Goal: Task Accomplishment & Management: Manage account settings

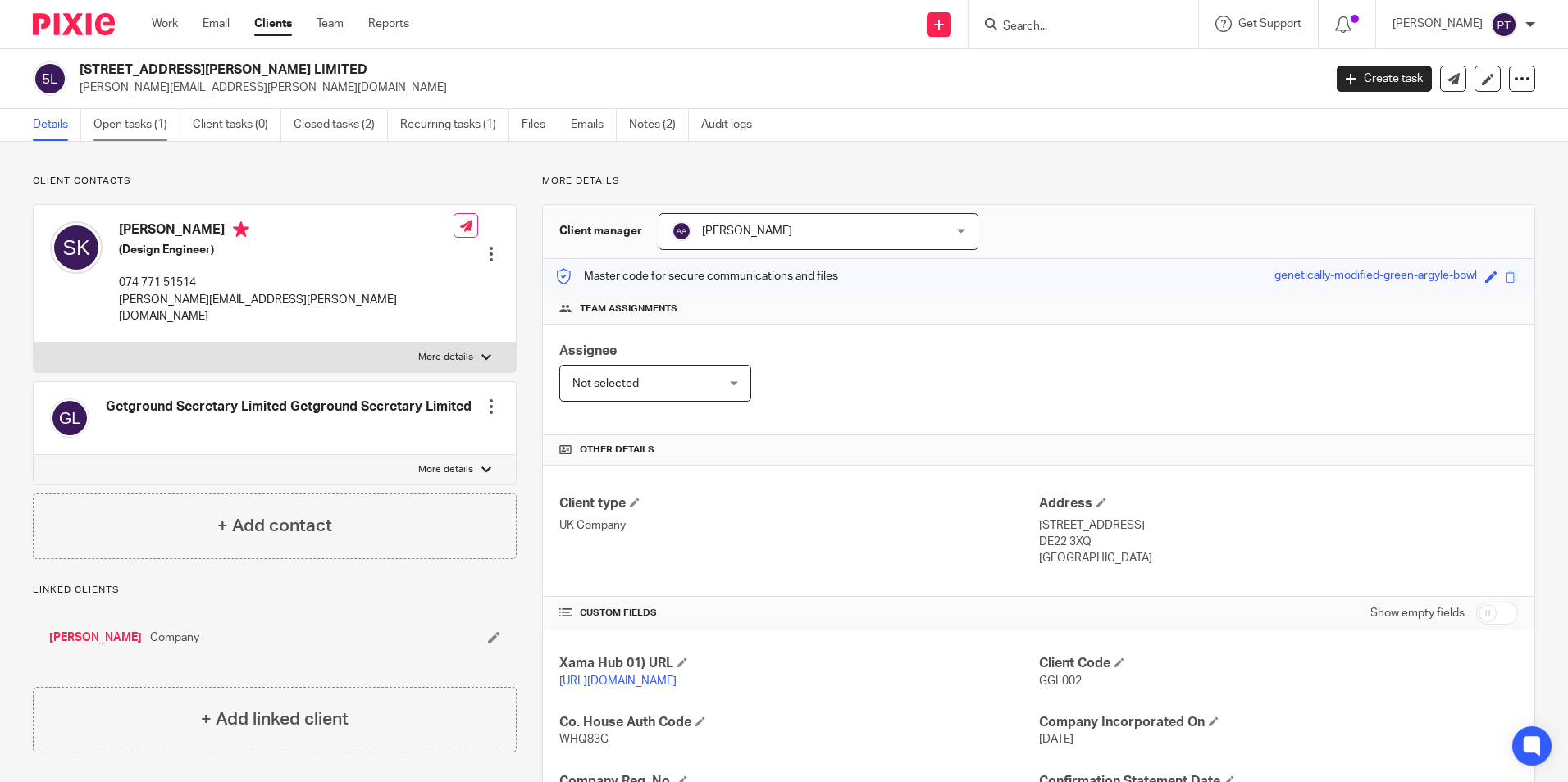
click at [153, 135] on link "Open tasks (1)" at bounding box center [136, 124] width 87 height 32
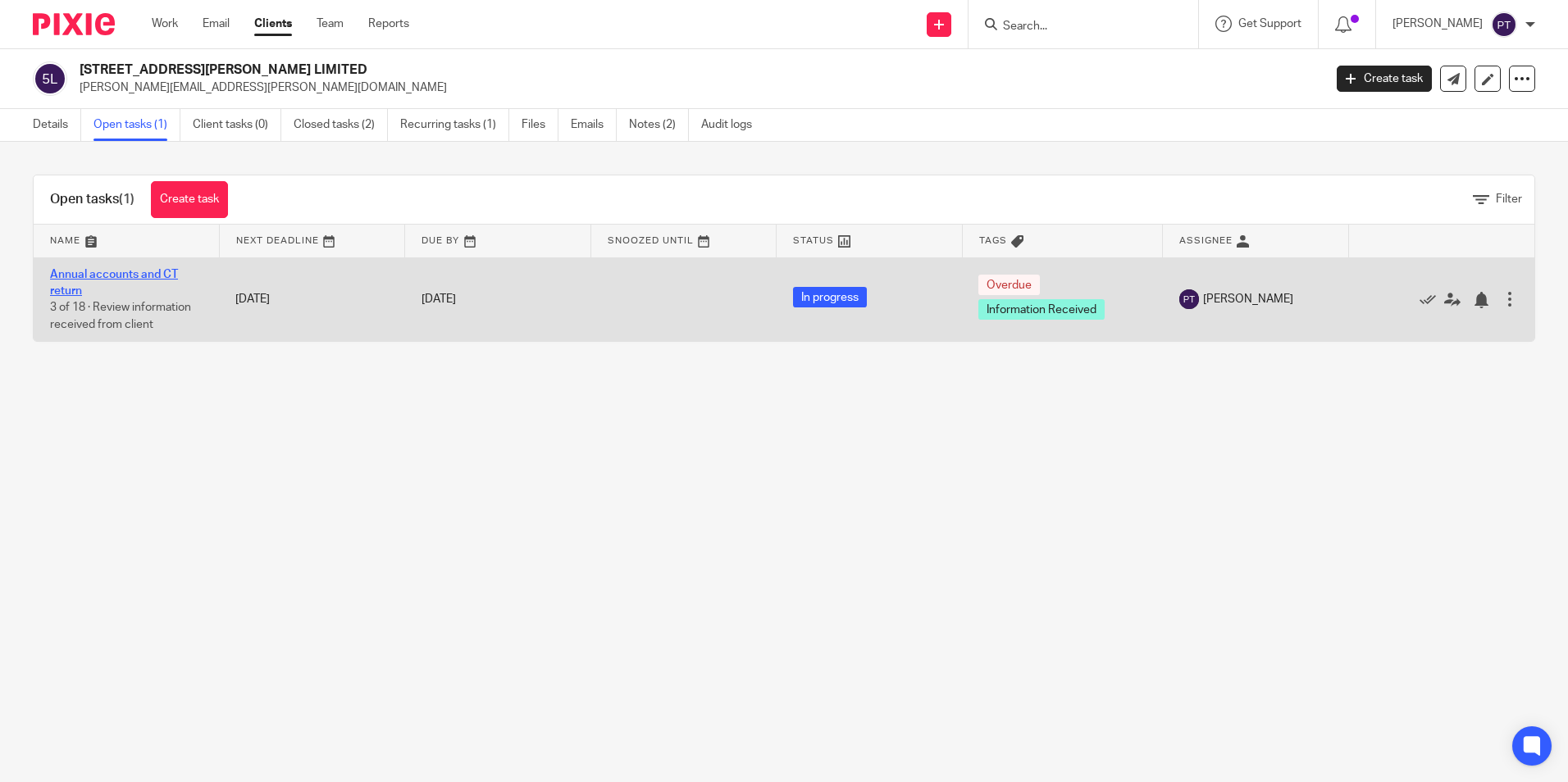
click at [109, 274] on link "Annual accounts and CT return" at bounding box center [113, 283] width 128 height 28
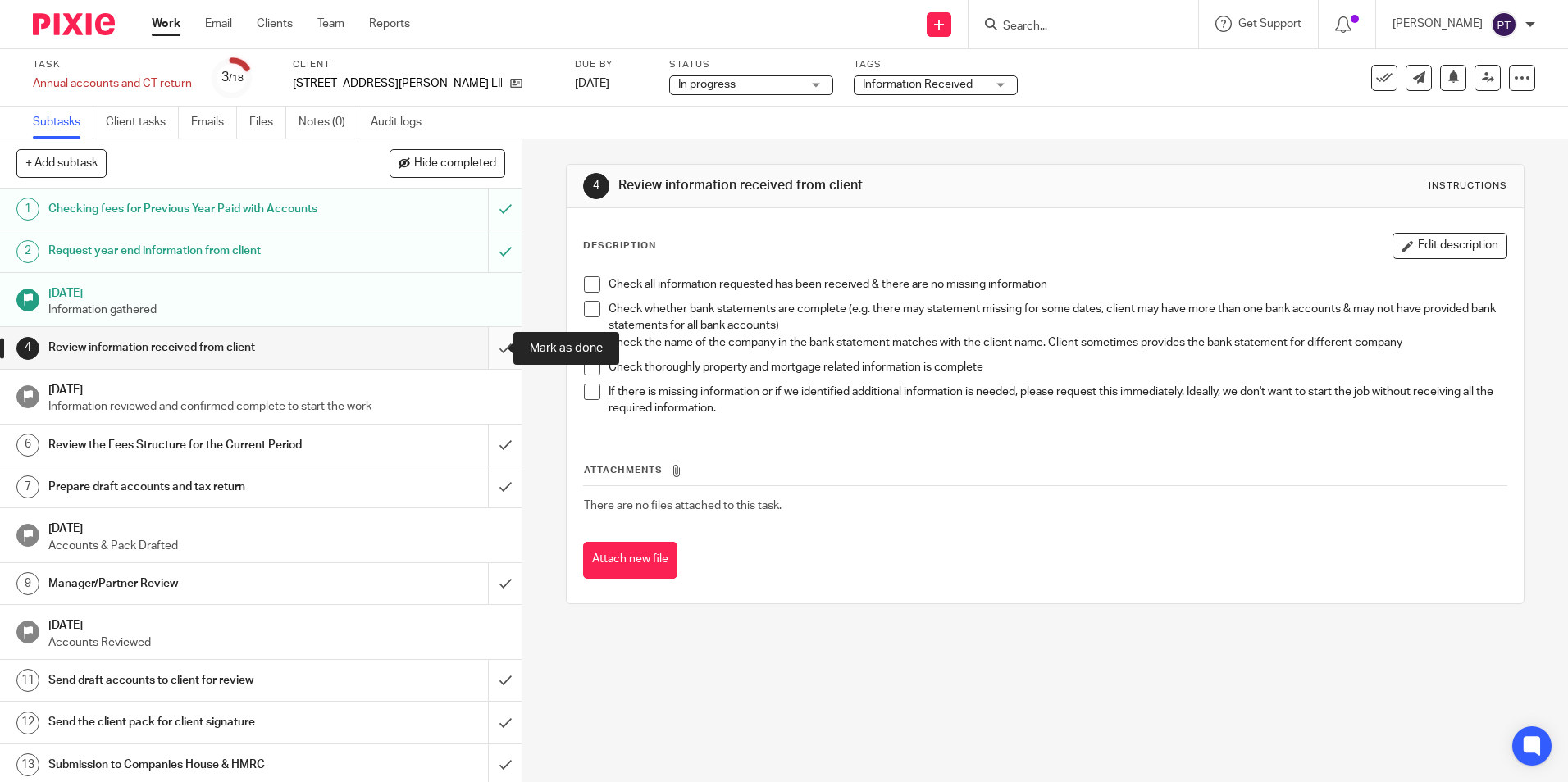
click at [484, 351] on input "submit" at bounding box center [261, 348] width 521 height 41
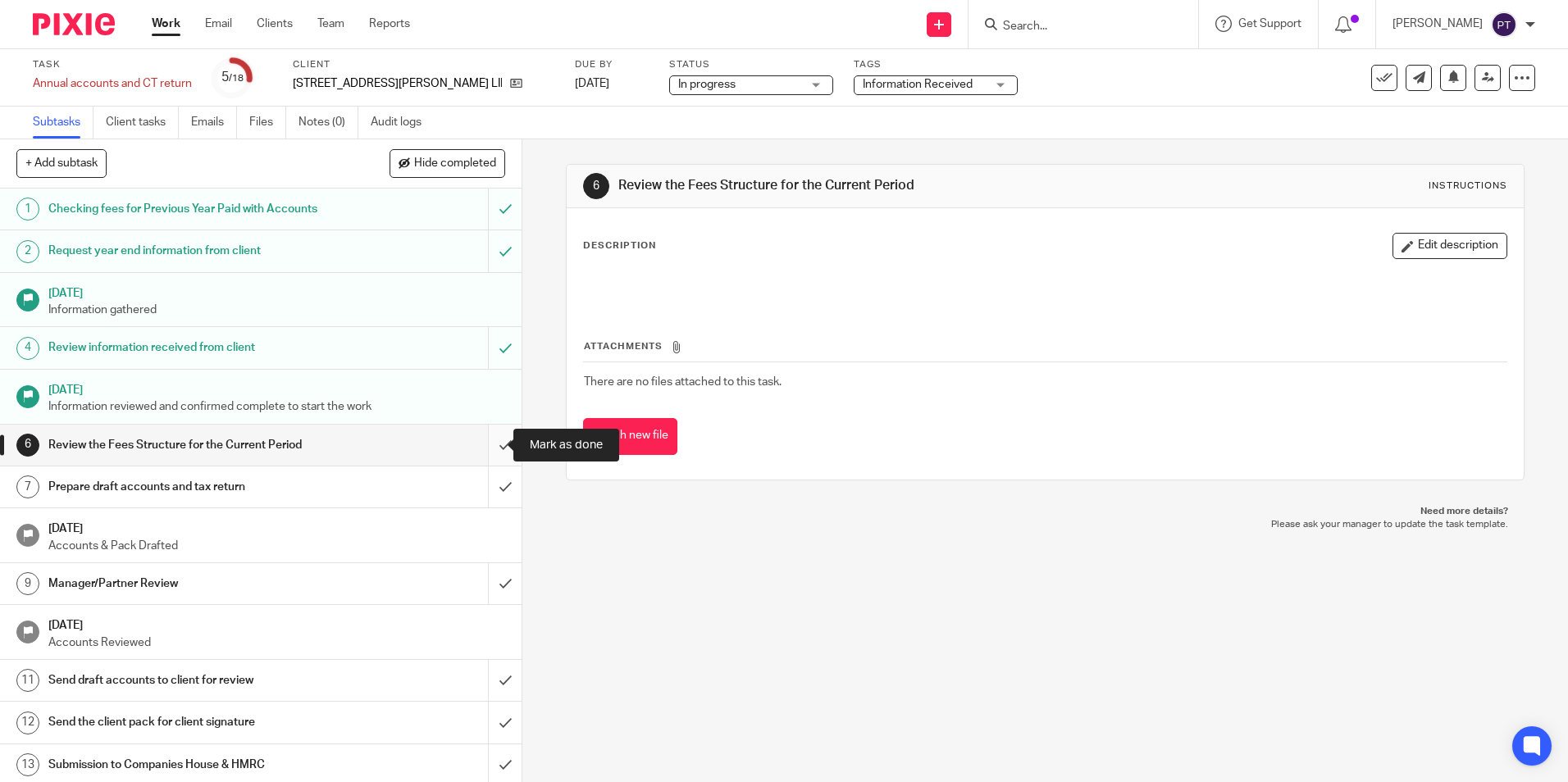
click at [491, 448] on input "submit" at bounding box center [261, 445] width 521 height 41
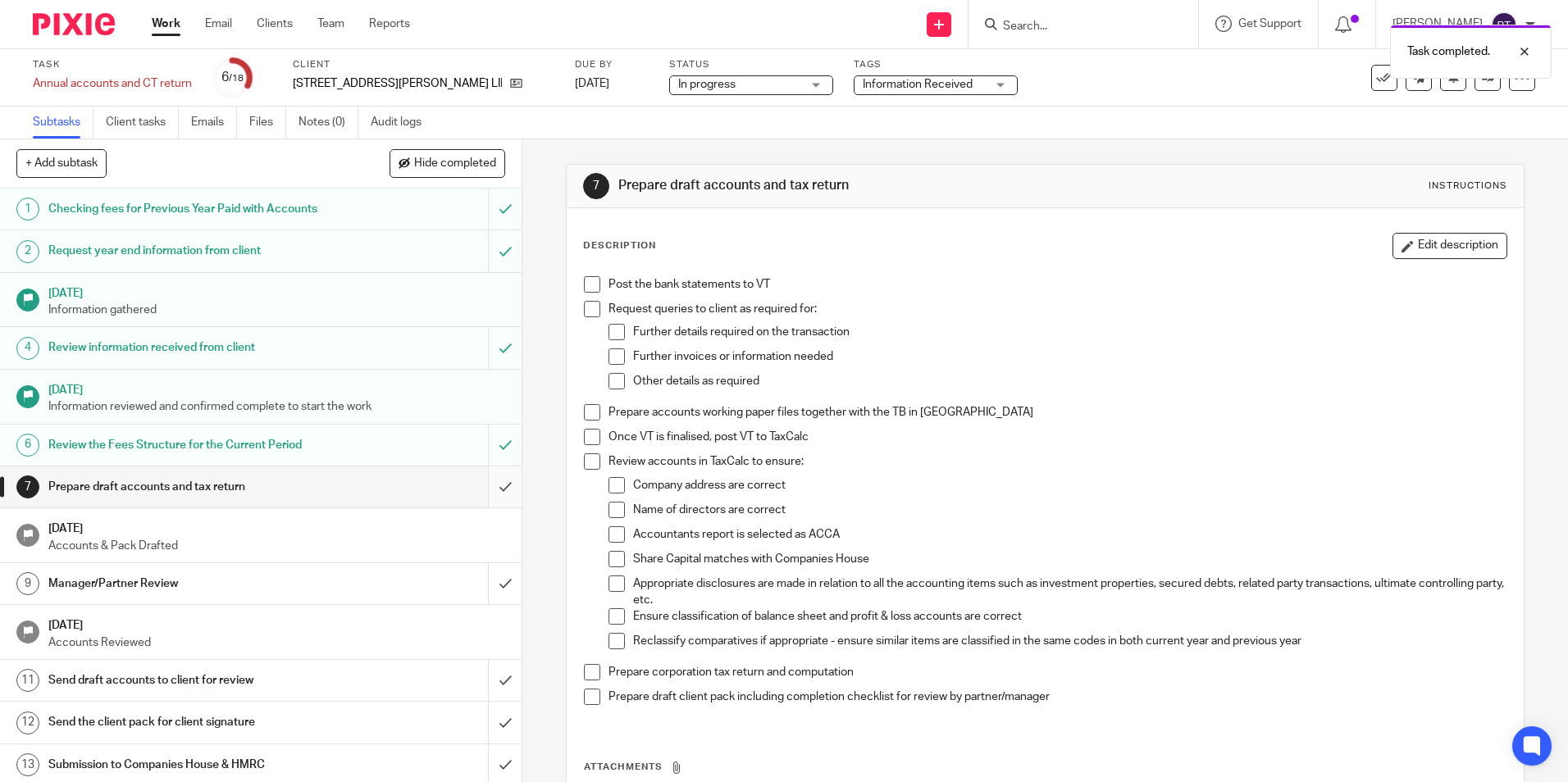
click at [489, 487] on input "submit" at bounding box center [261, 487] width 521 height 41
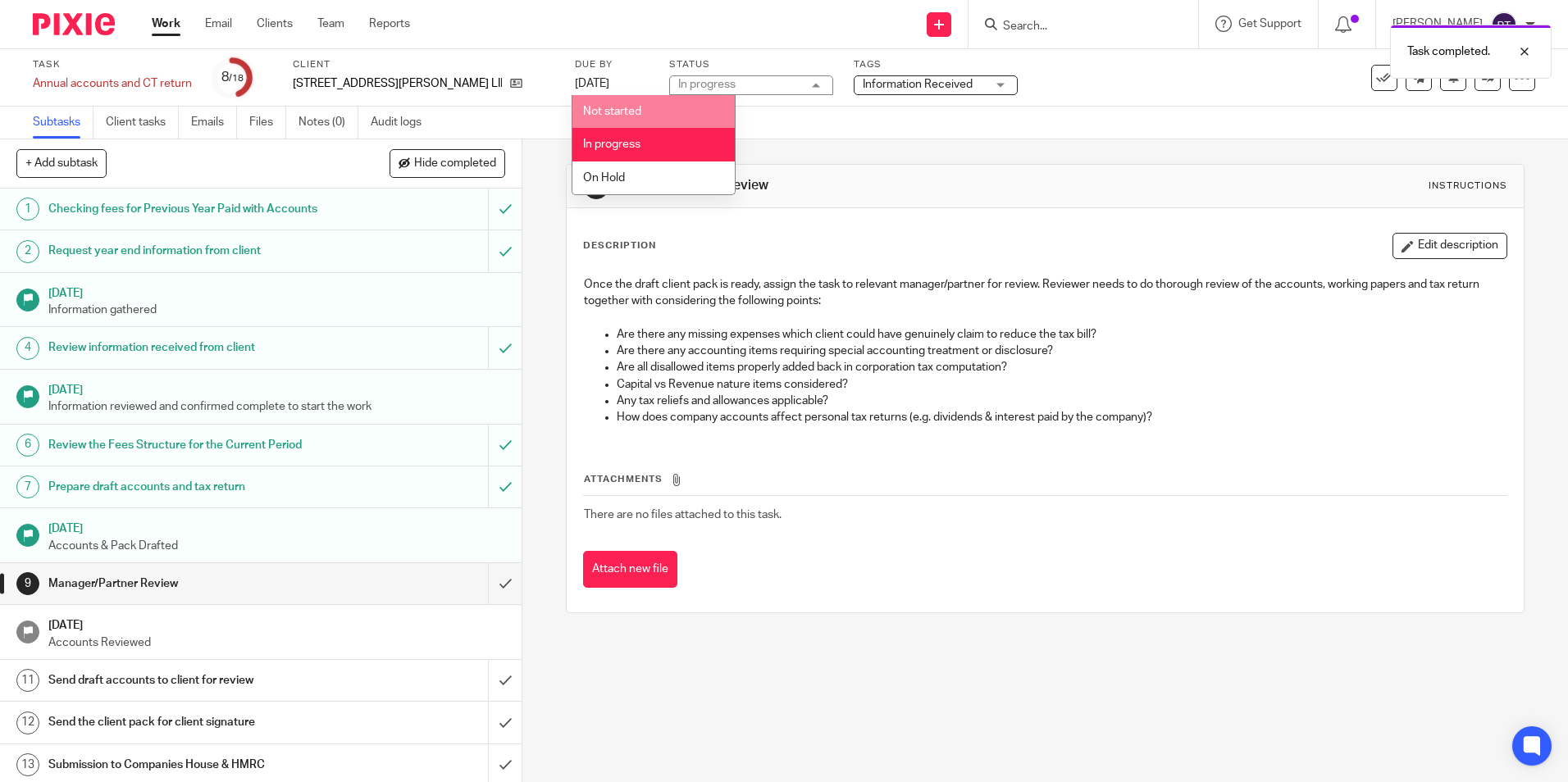
click at [862, 86] on span "Information Received" at bounding box center [917, 84] width 110 height 11
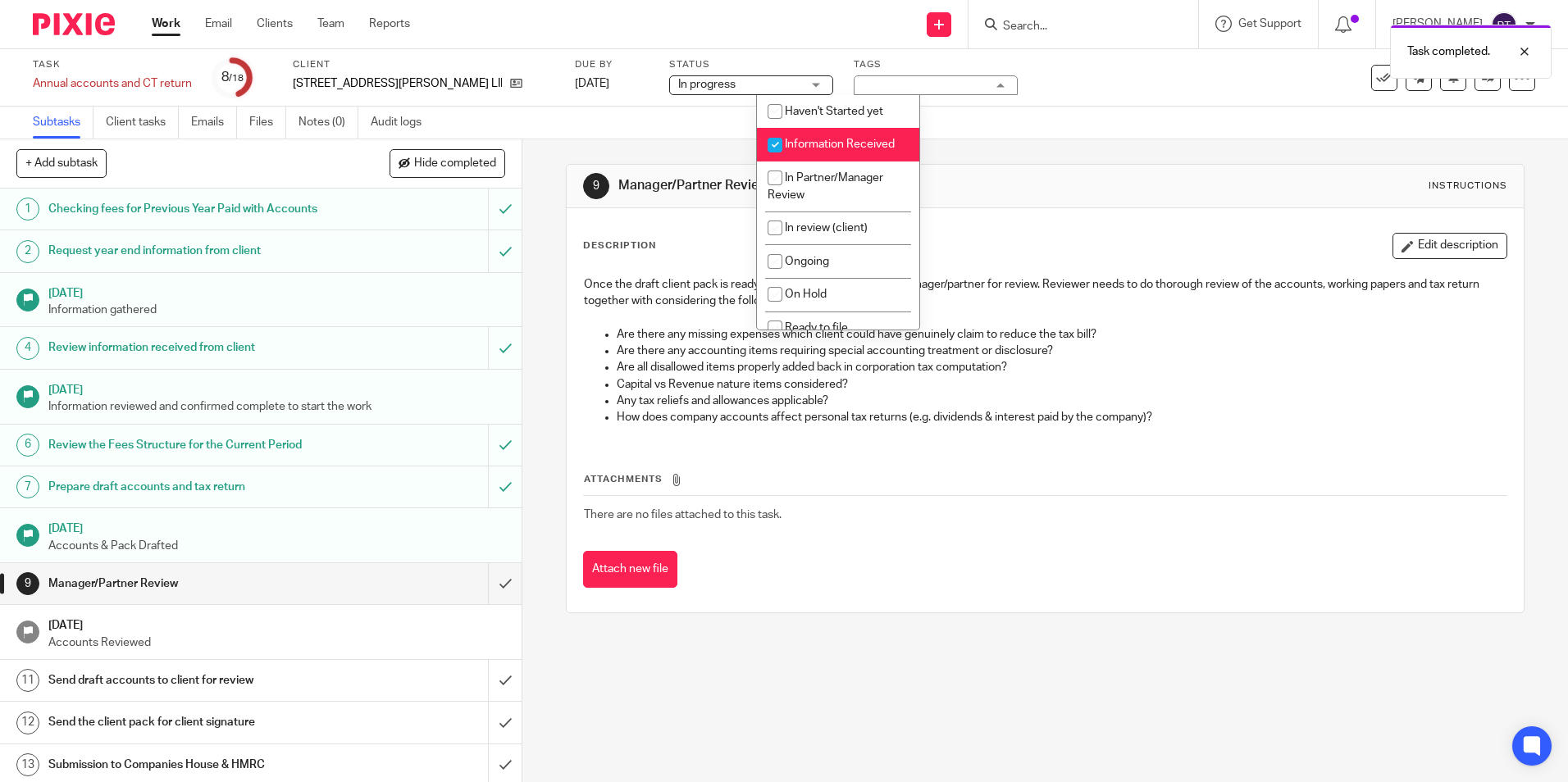
click at [826, 142] on span "Information Received" at bounding box center [839, 144] width 110 height 11
checkbox input "false"
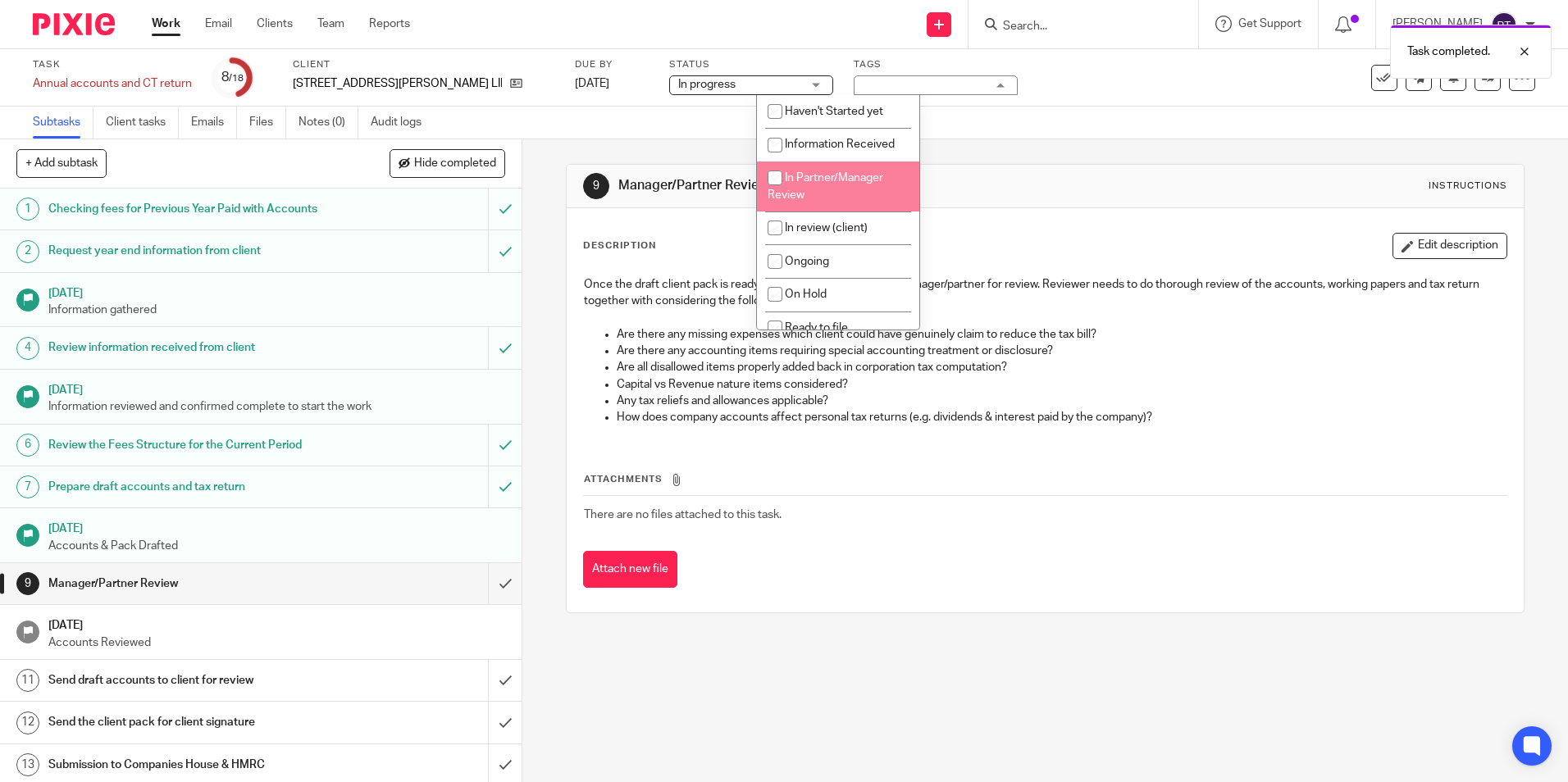
click at [820, 177] on span "In Partner/Manager Review" at bounding box center [825, 186] width 116 height 28
checkbox input "true"
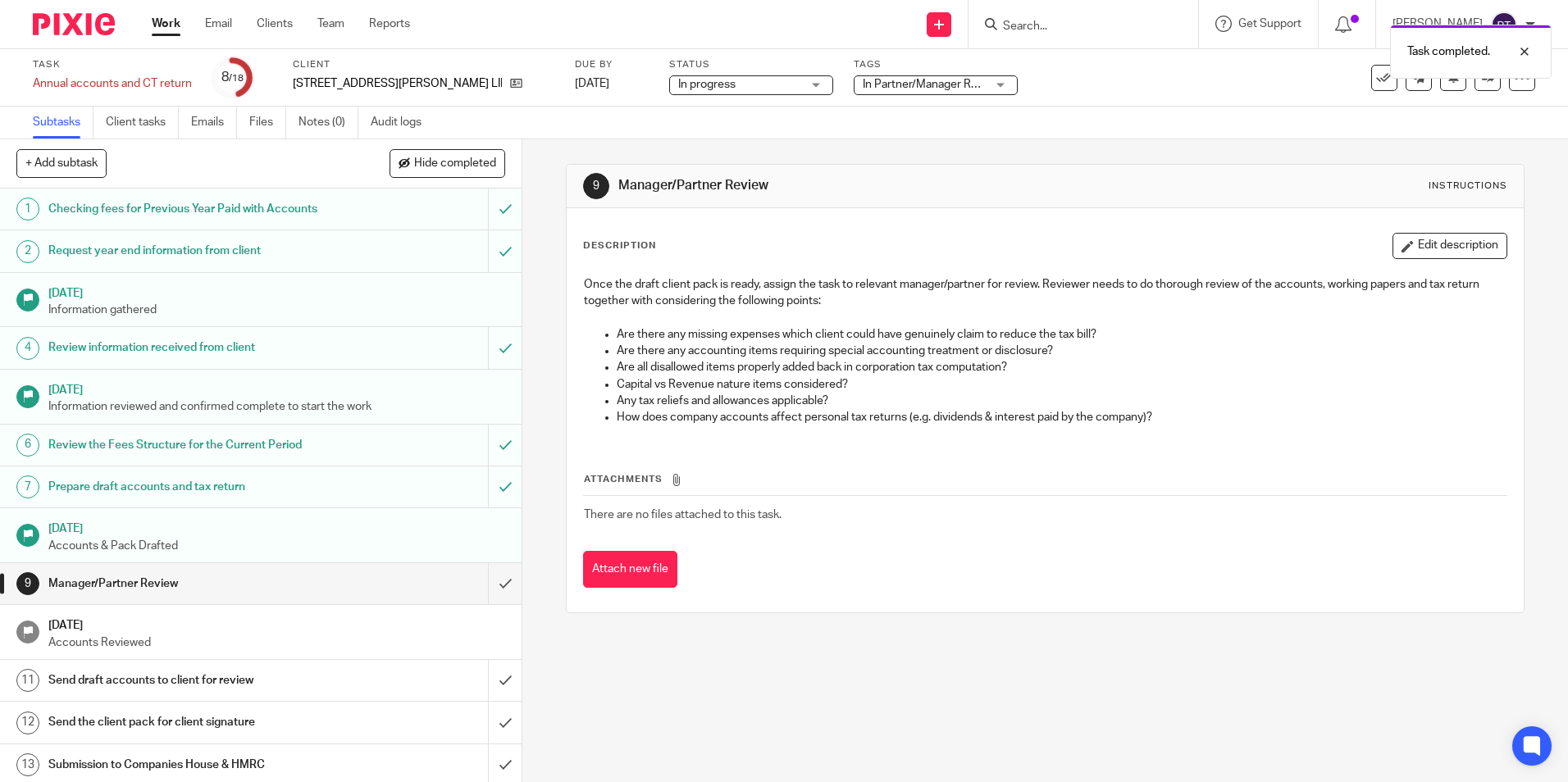
click at [1074, 169] on div "9 Manager/Partner Review Instructions" at bounding box center [1044, 186] width 956 height 44
click at [862, 85] on span "In Partner/Manager Review" at bounding box center [931, 84] width 138 height 11
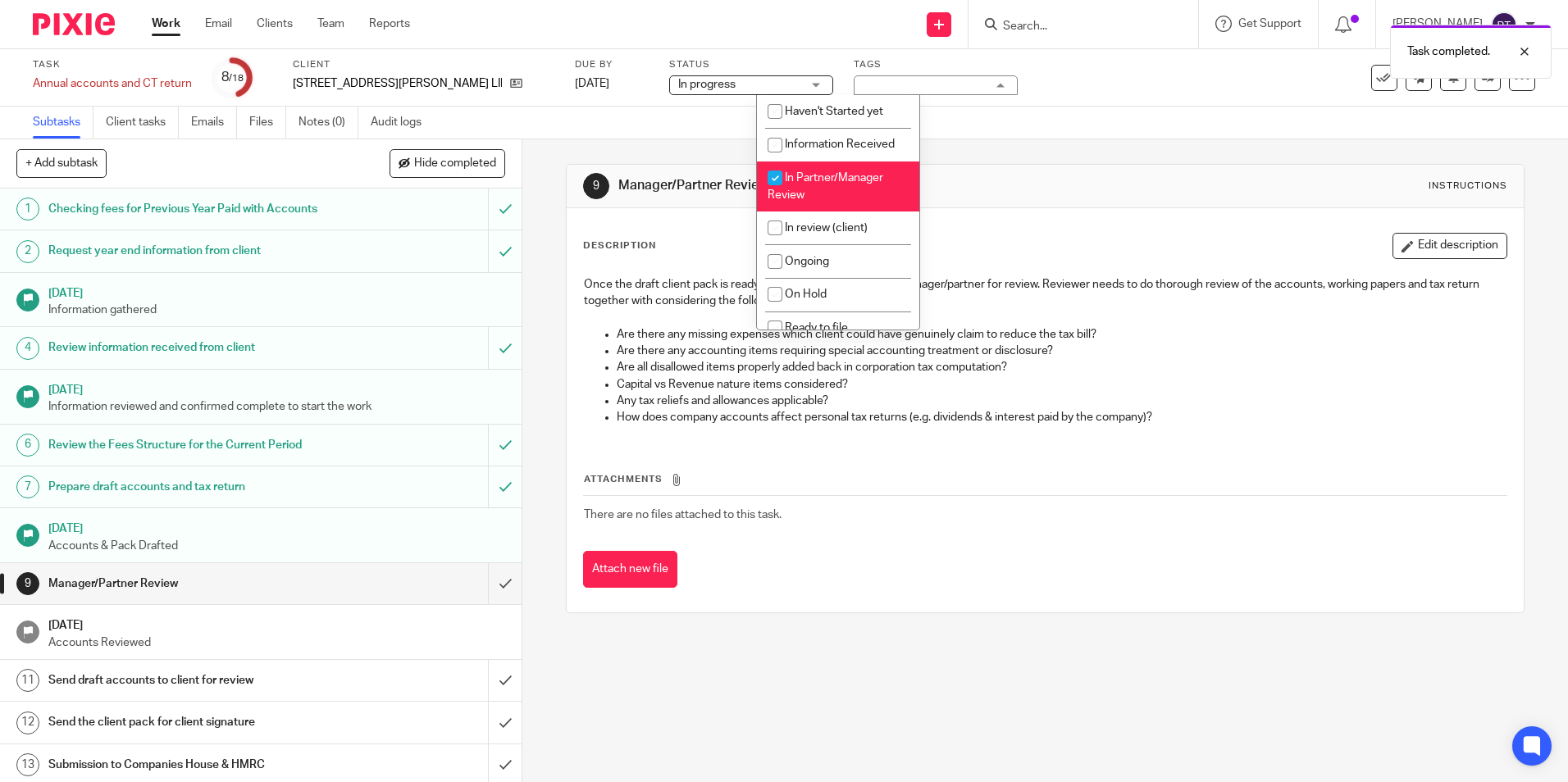
click at [1058, 159] on div "9 Manager/Partner Review Instructions Description Edit description Once the dra…" at bounding box center [1044, 388] width 958 height 498
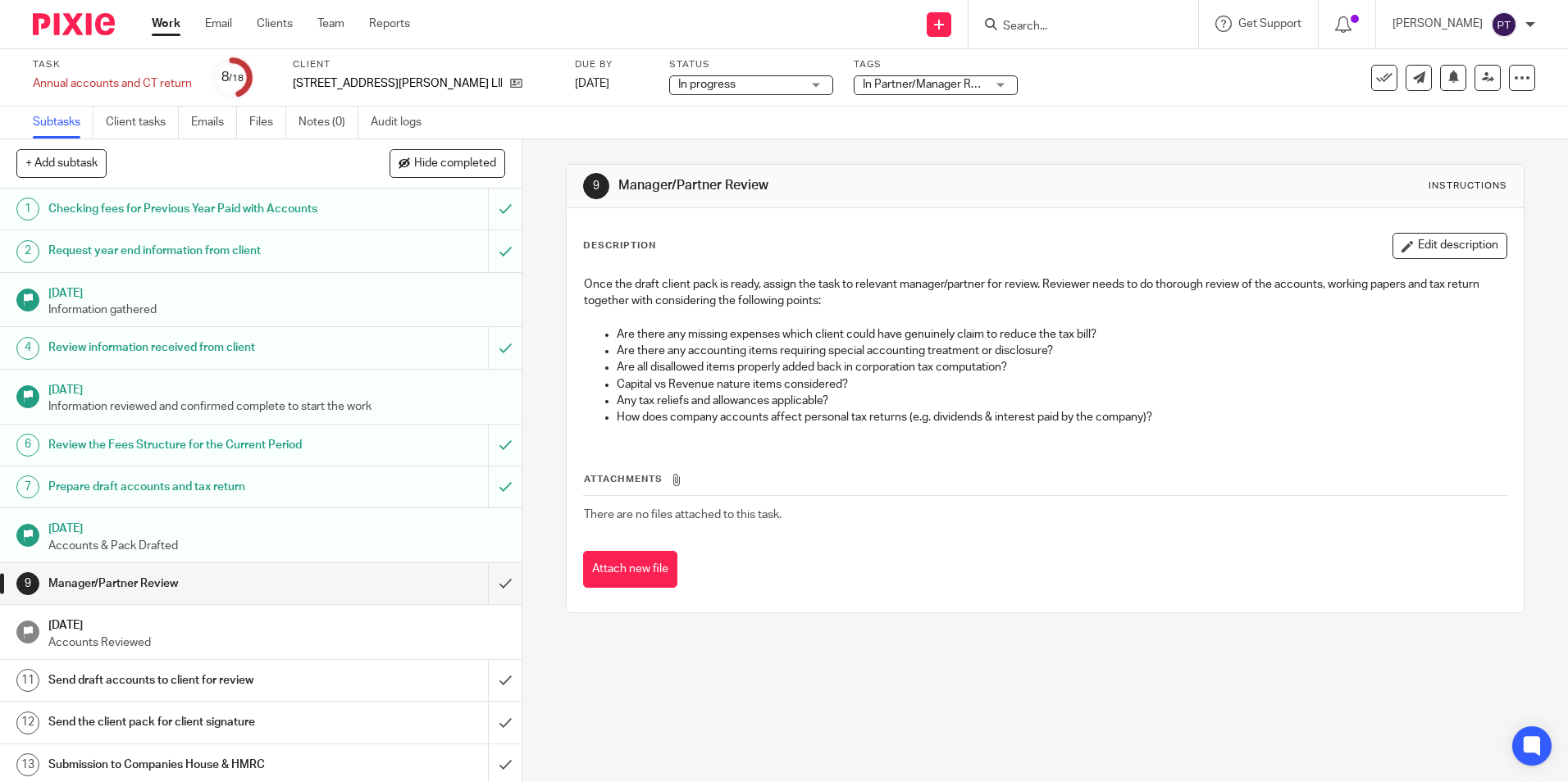
click at [517, 162] on div "+ Add subtask Hide completed Cancel + Add" at bounding box center [261, 164] width 521 height 49
click at [835, 555] on div "Attach new file" at bounding box center [1044, 569] width 923 height 37
click at [940, 349] on p "Are there any accounting items requiring special accounting treatment or disclo…" at bounding box center [1060, 351] width 889 height 16
click at [887, 77] on span "In Partner/Manager Review" at bounding box center [923, 85] width 123 height 17
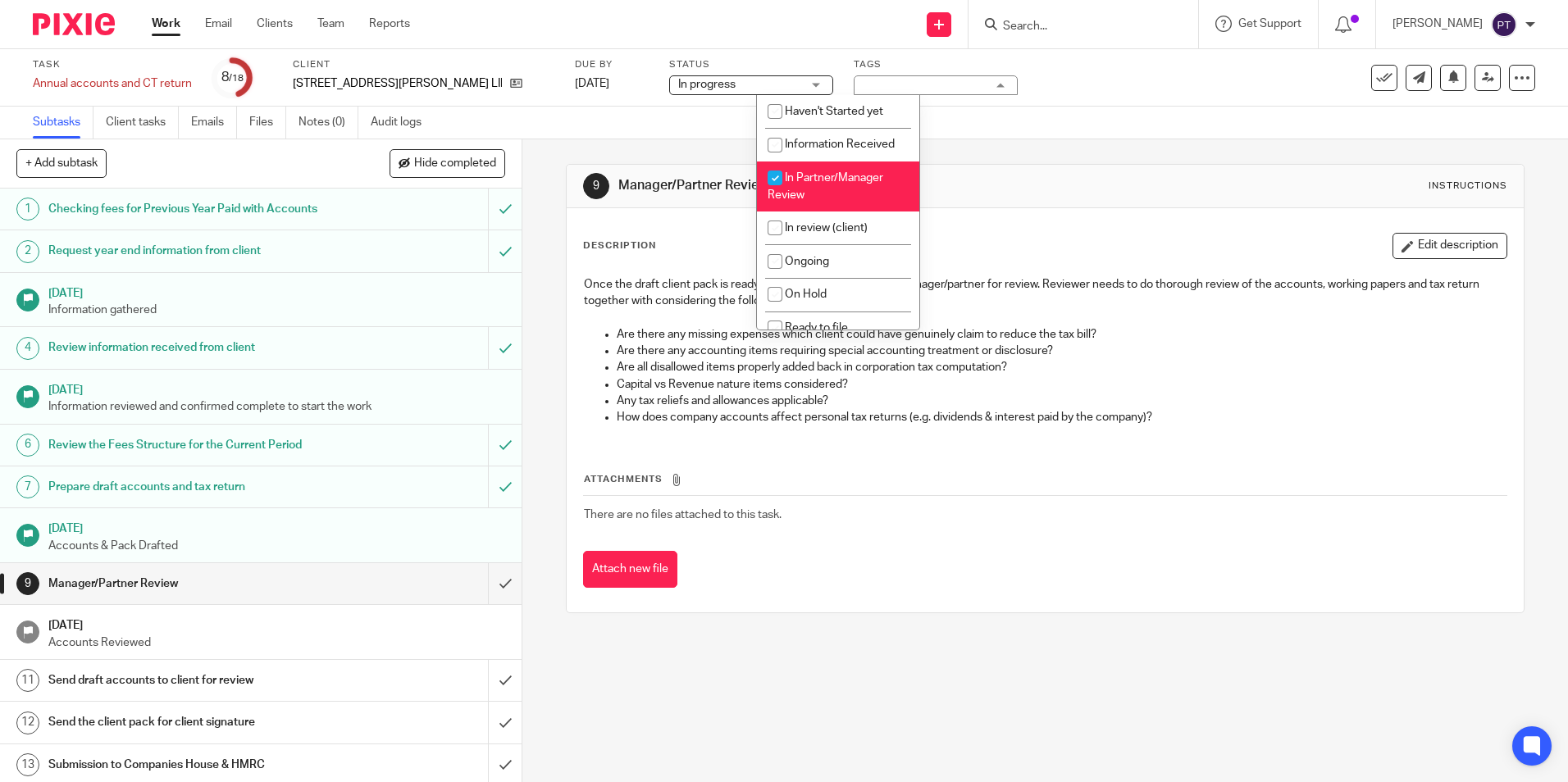
click at [886, 77] on div "In Partner/Manager Review" at bounding box center [935, 85] width 164 height 20
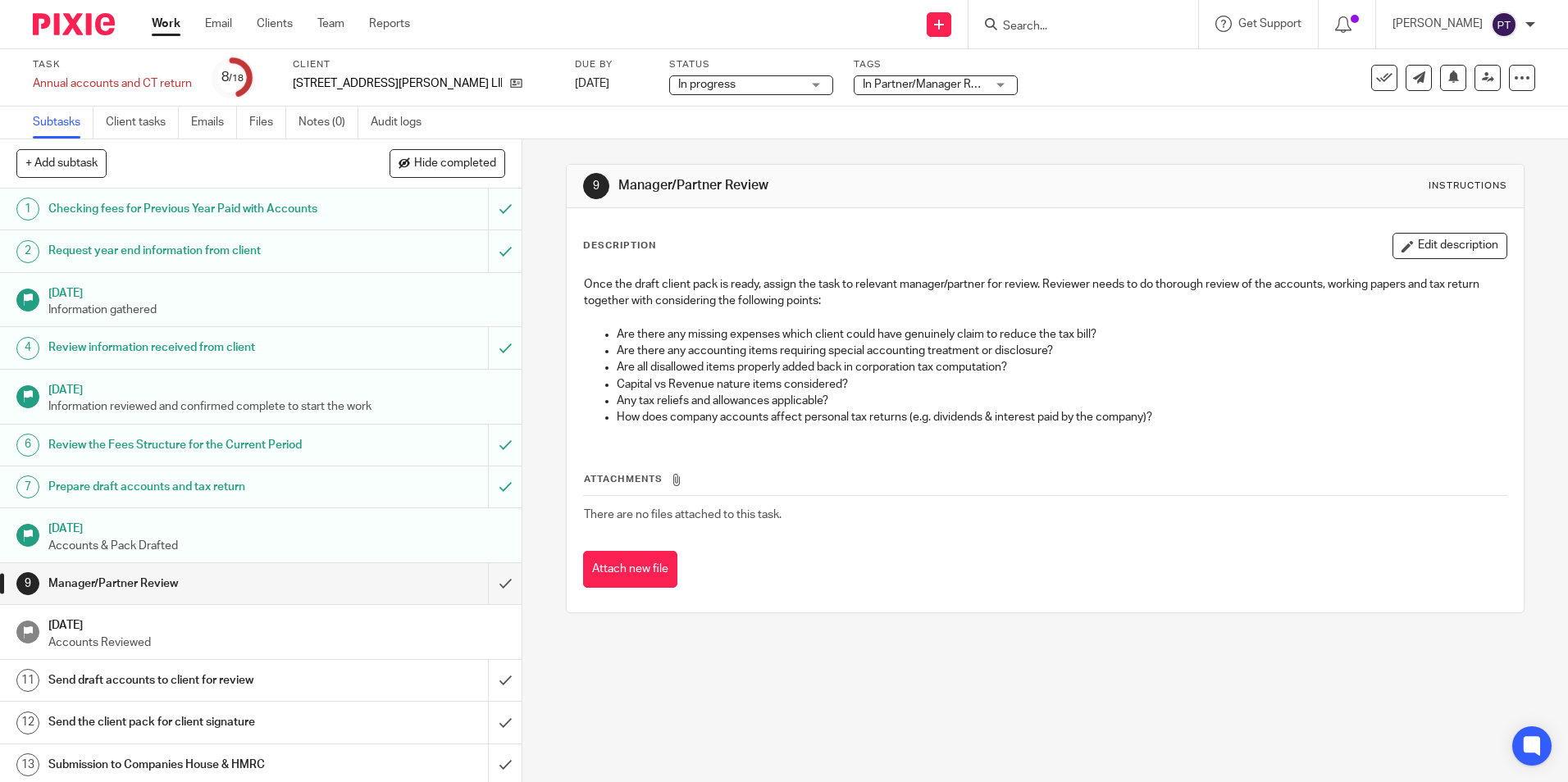
click at [992, 355] on p "Are there any accounting items requiring special accounting treatment or disclo…" at bounding box center [1060, 351] width 889 height 16
click at [1475, 84] on link at bounding box center [1487, 78] width 27 height 27
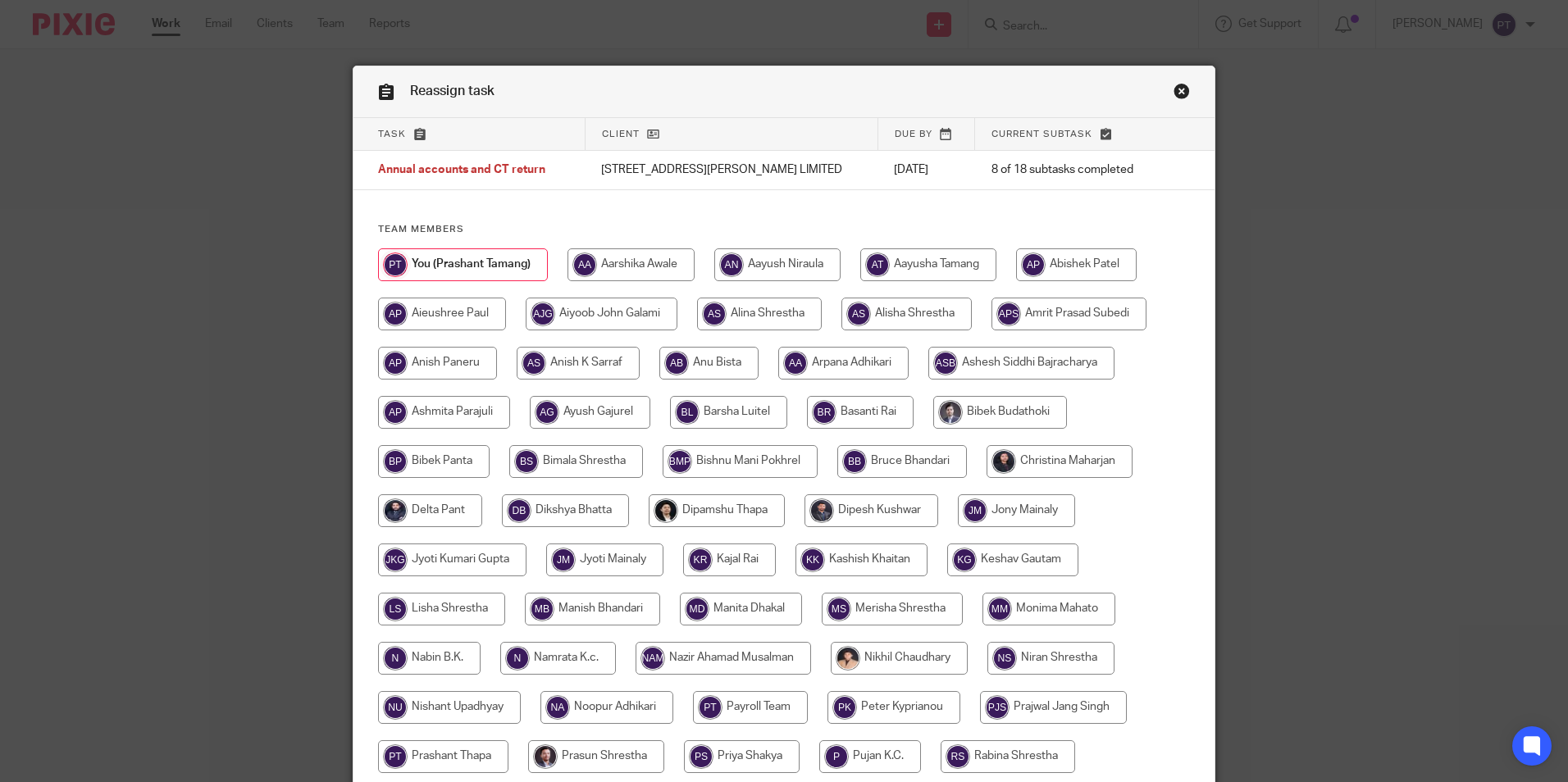
click at [1028, 460] on input "radio" at bounding box center [1060, 461] width 146 height 33
radio input "true"
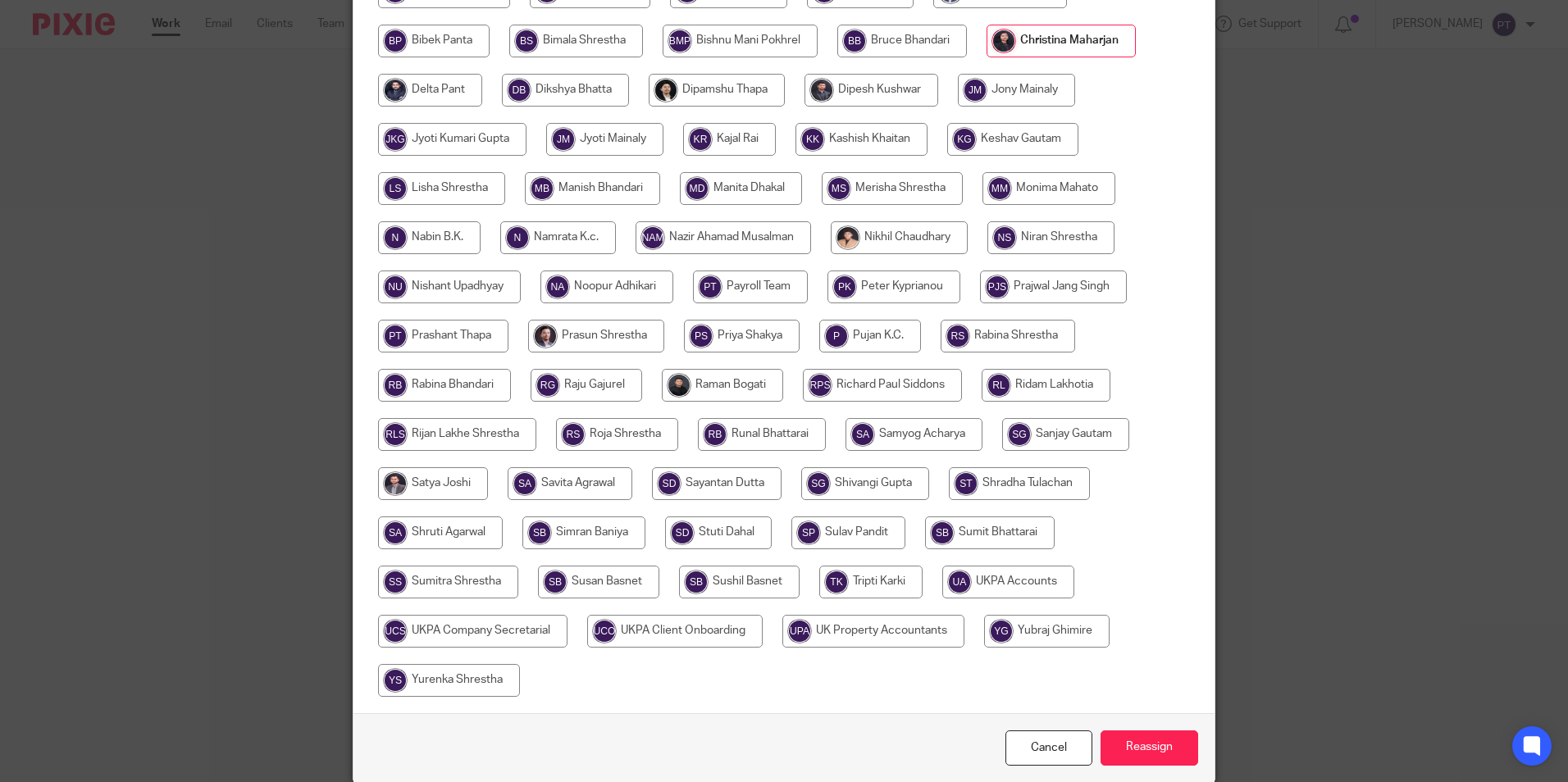
scroll to position [487, 0]
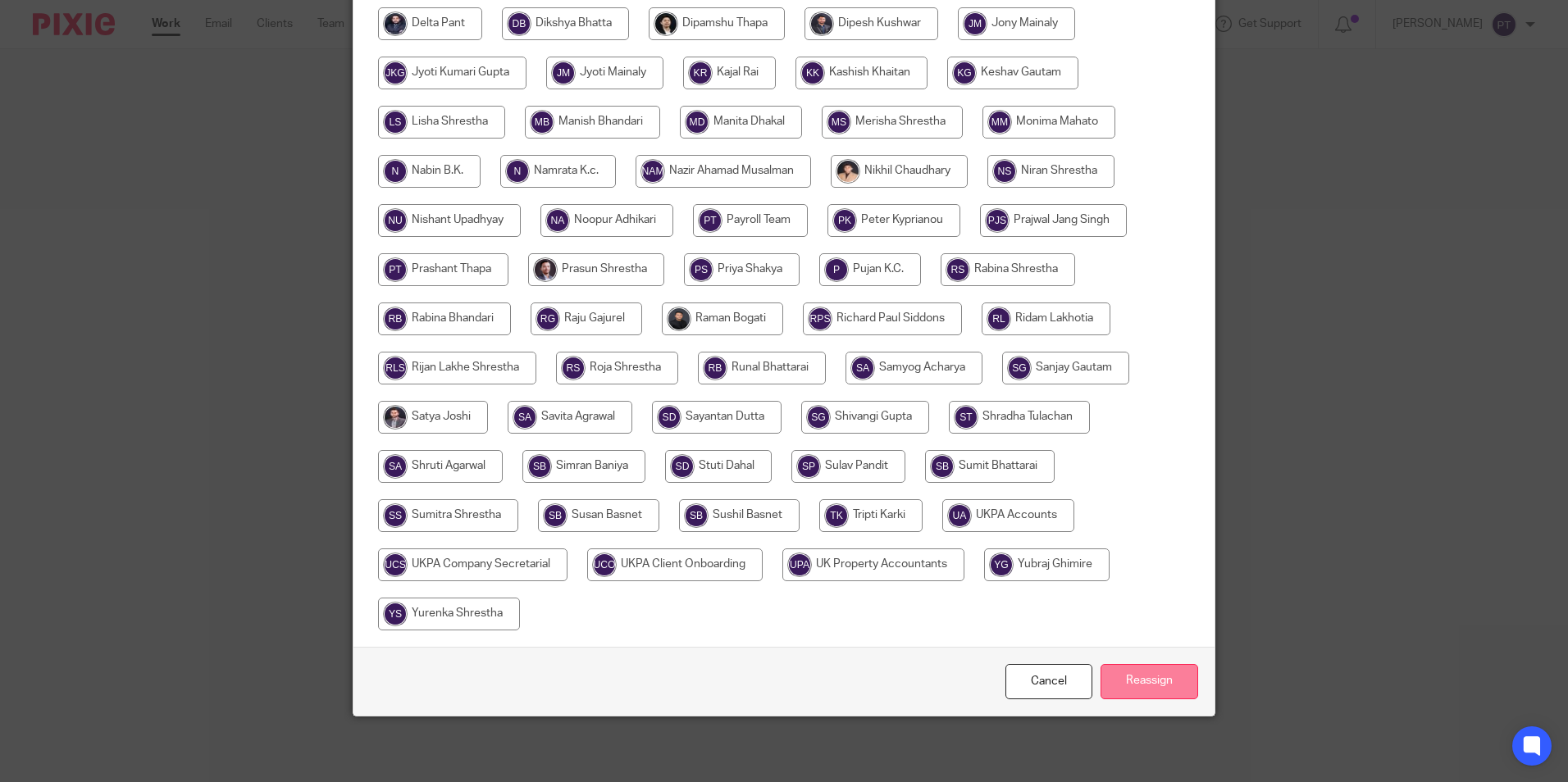
click at [1149, 693] on input "Reassign" at bounding box center [1149, 682] width 98 height 35
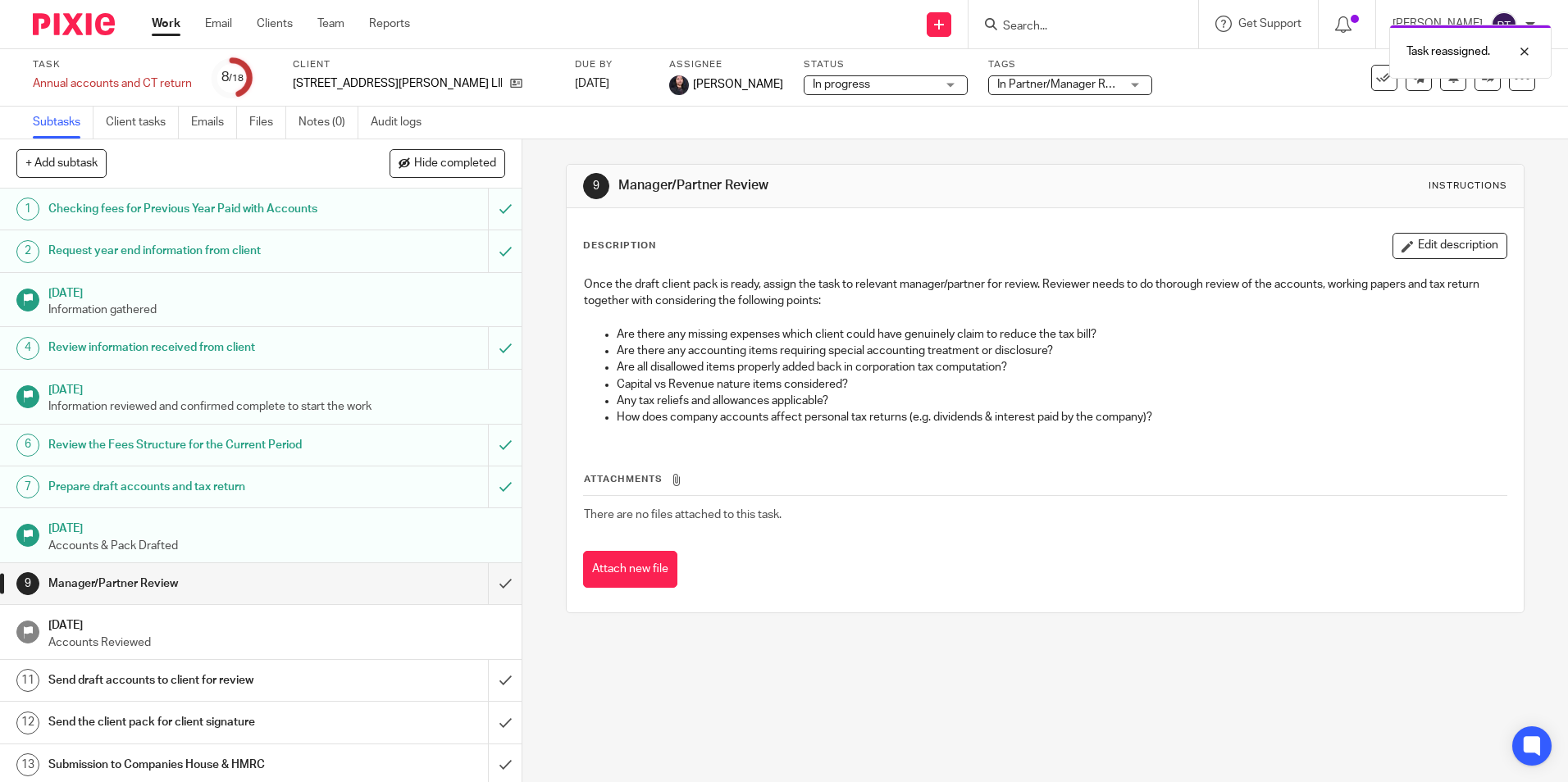
click at [790, 405] on p "Any tax reliefs and allowances applicable?" at bounding box center [1060, 400] width 889 height 16
click at [621, 275] on div "Once the draft client pack is ready, assign the task to relevant manager/partne…" at bounding box center [1044, 353] width 938 height 170
click at [327, 142] on div "+ Add subtask Hide completed Cancel + Add" at bounding box center [261, 164] width 521 height 49
